Goal: Task Accomplishment & Management: Use online tool/utility

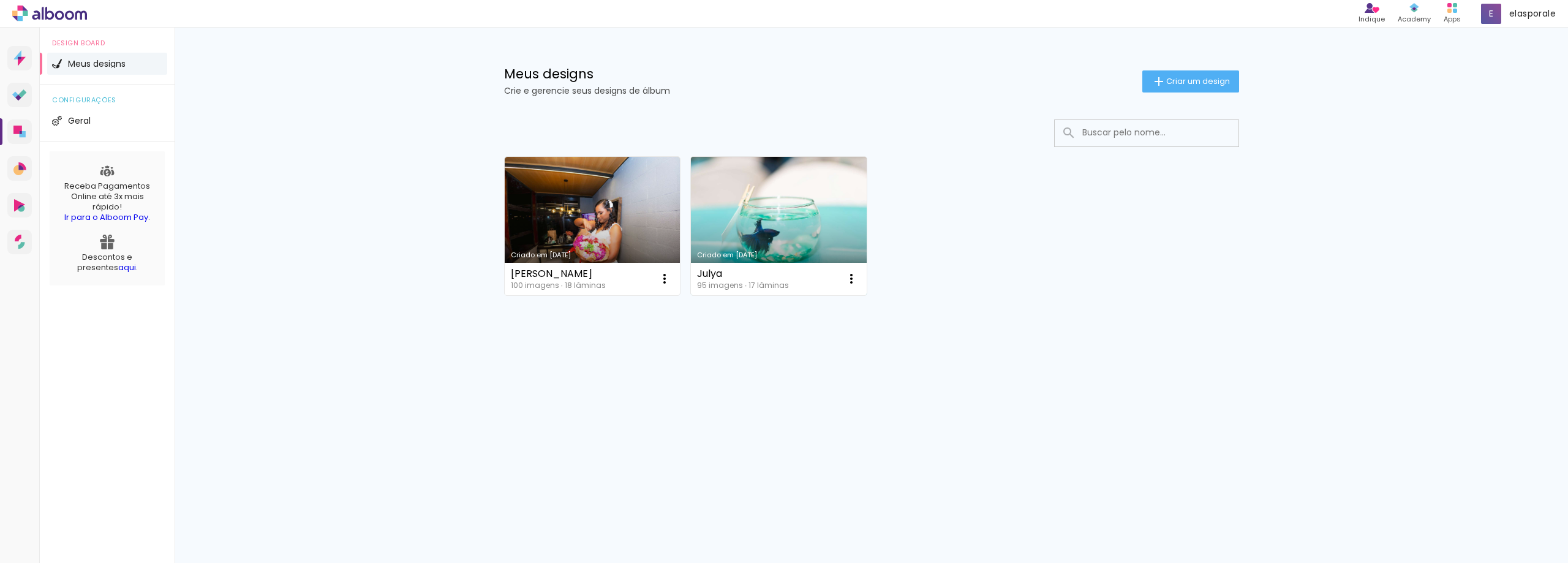
click at [797, 229] on link "Criado em [DATE]" at bounding box center [779, 225] width 176 height 138
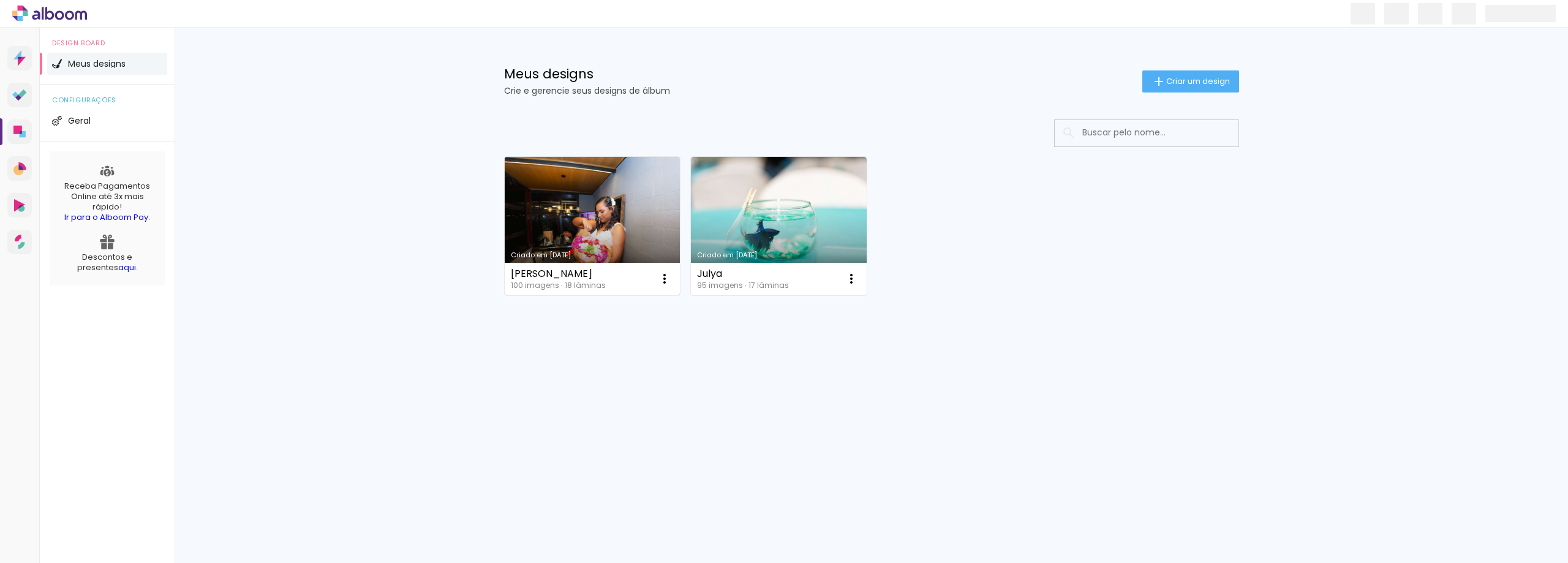
click at [596, 219] on link "Criado em [DATE]" at bounding box center [593, 225] width 176 height 138
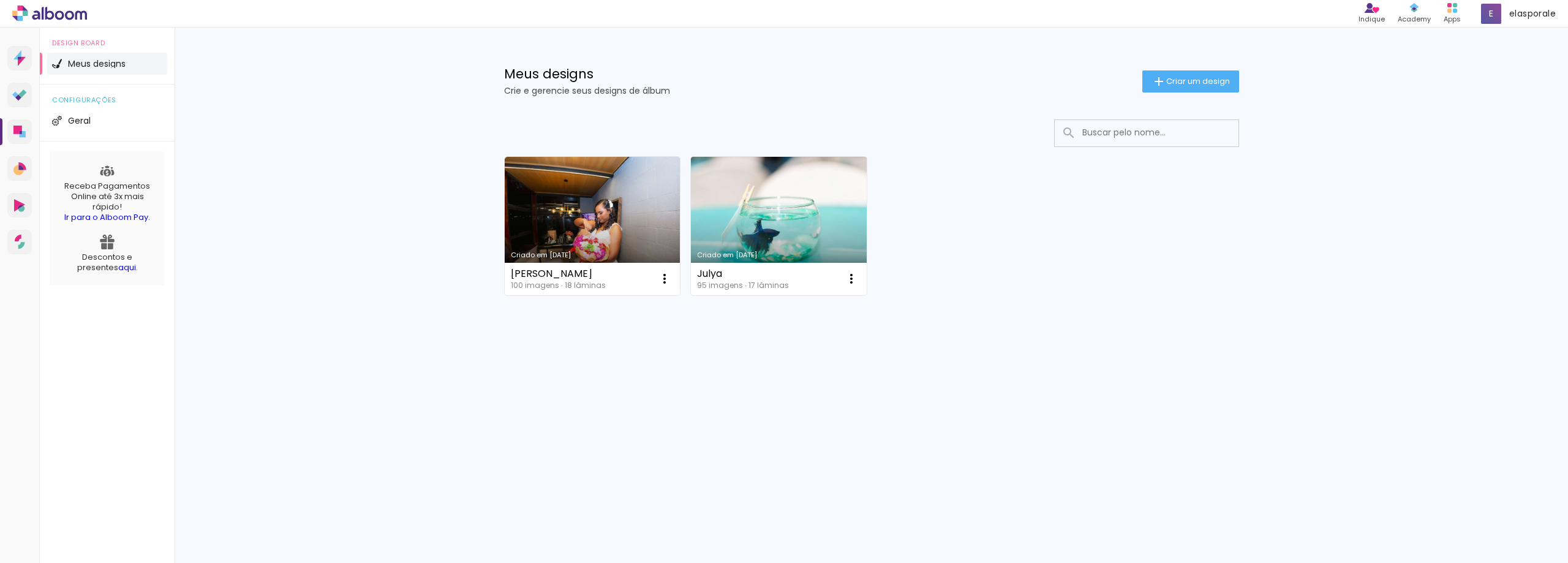
click at [740, 214] on link "Criado em [DATE]" at bounding box center [779, 225] width 176 height 138
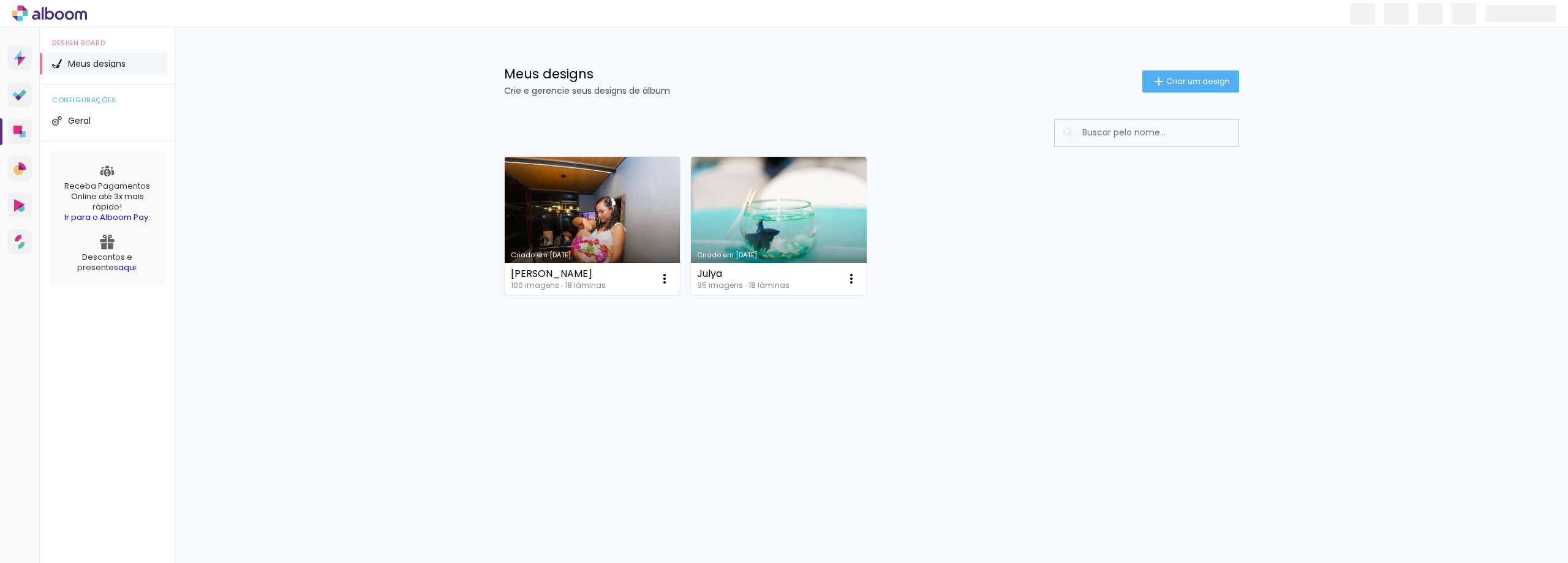
click at [608, 216] on link "Criado em [DATE]" at bounding box center [593, 225] width 176 height 138
